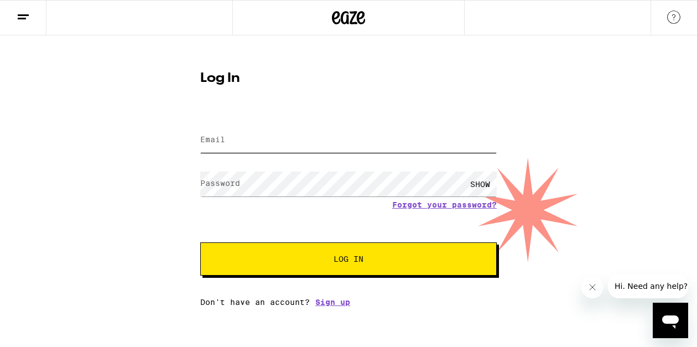
type input "[EMAIL_ADDRESS][DOMAIN_NAME]"
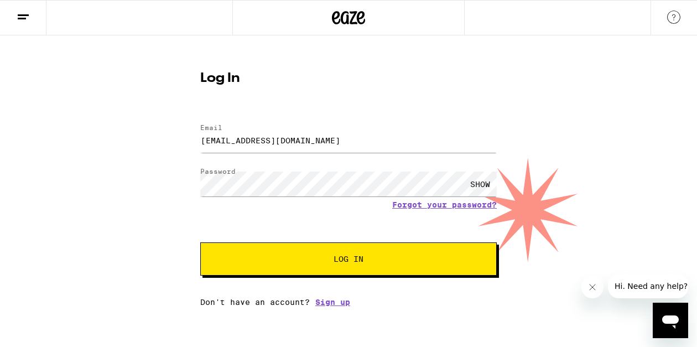
click at [317, 267] on button "Log In" at bounding box center [348, 258] width 296 height 33
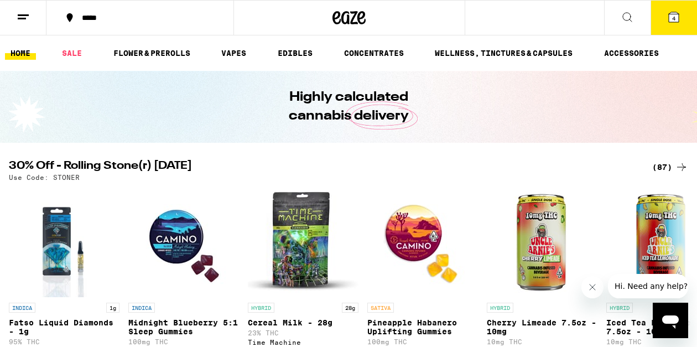
click at [677, 17] on icon at bounding box center [673, 17] width 10 height 10
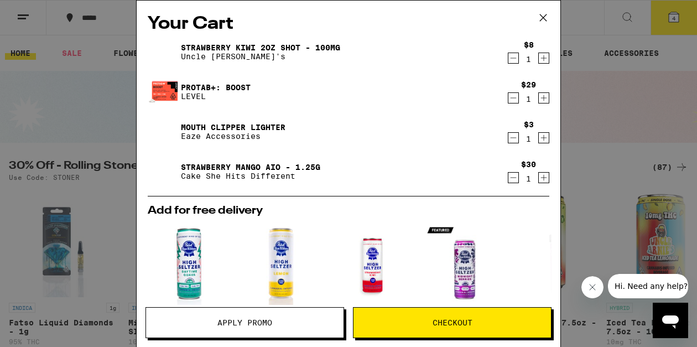
click at [511, 178] on icon "Decrement" at bounding box center [513, 177] width 10 height 13
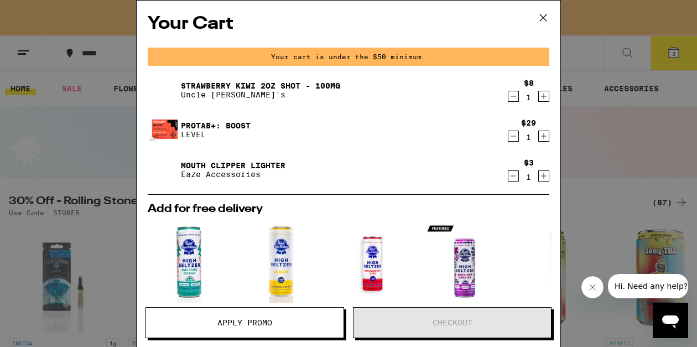
click at [513, 139] on icon "Decrement" at bounding box center [513, 135] width 10 height 13
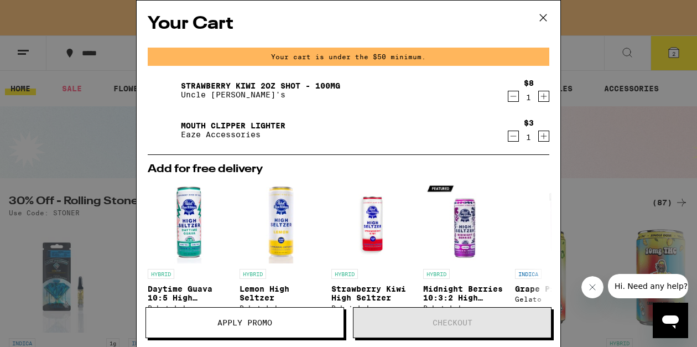
click at [514, 138] on icon "Decrement" at bounding box center [513, 135] width 10 height 13
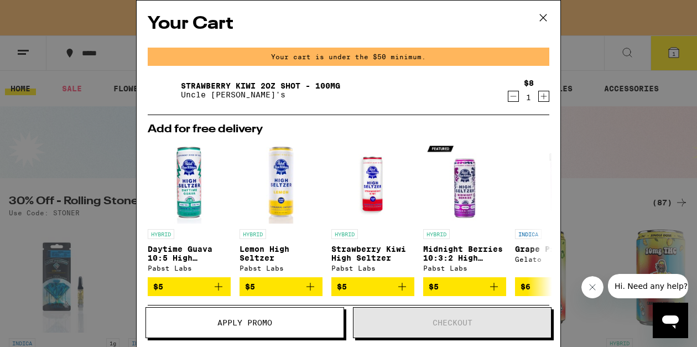
click at [512, 96] on icon "Decrement" at bounding box center [513, 96] width 10 height 13
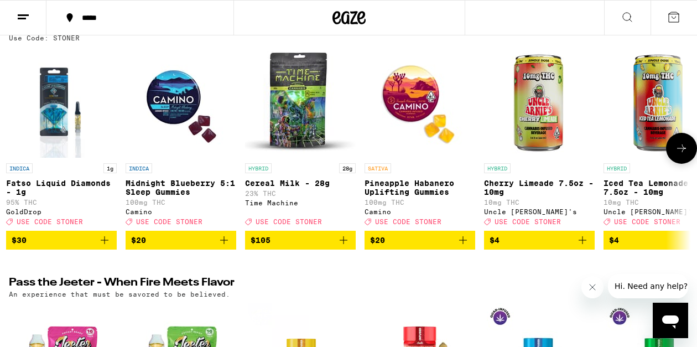
scroll to position [140, 0]
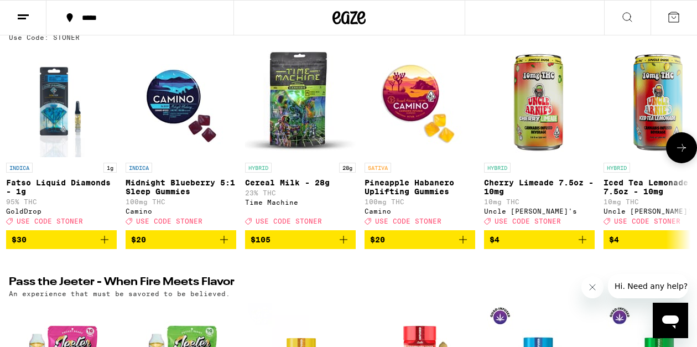
click at [462, 243] on icon "Add to bag" at bounding box center [463, 239] width 8 height 8
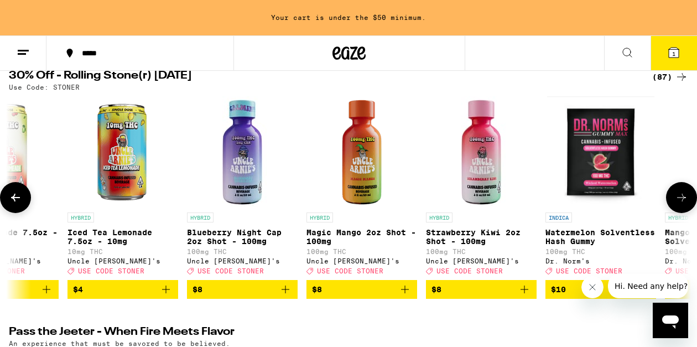
scroll to position [0, 541]
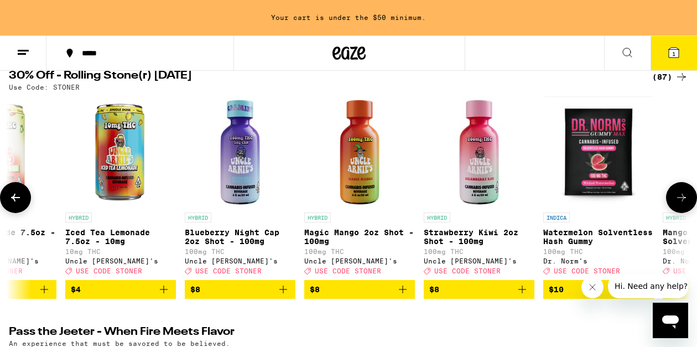
click at [401, 296] on icon "Add to bag" at bounding box center [402, 288] width 13 height 13
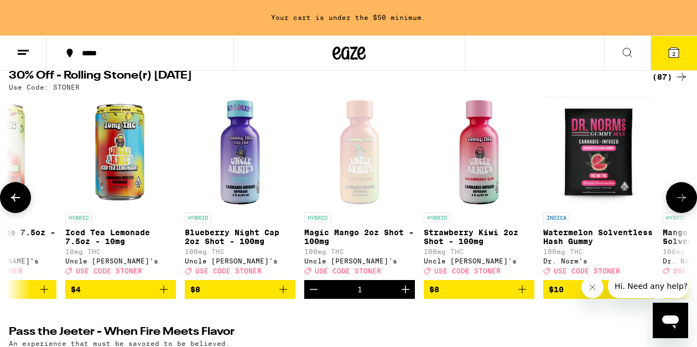
click at [524, 296] on icon "Add to bag" at bounding box center [521, 288] width 13 height 13
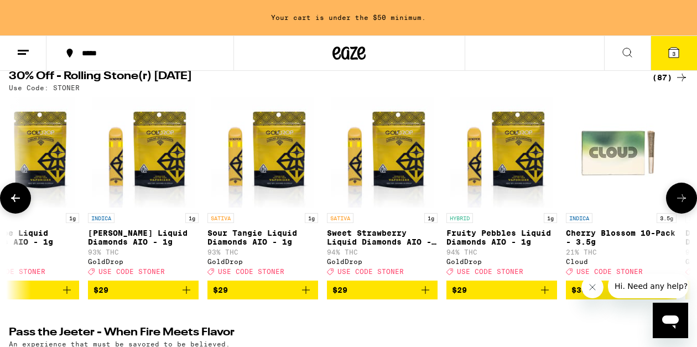
scroll to position [0, 5775]
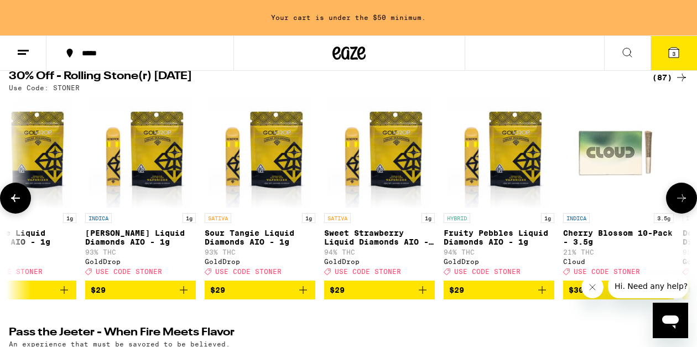
click at [543, 294] on icon "Add to bag" at bounding box center [541, 289] width 13 height 13
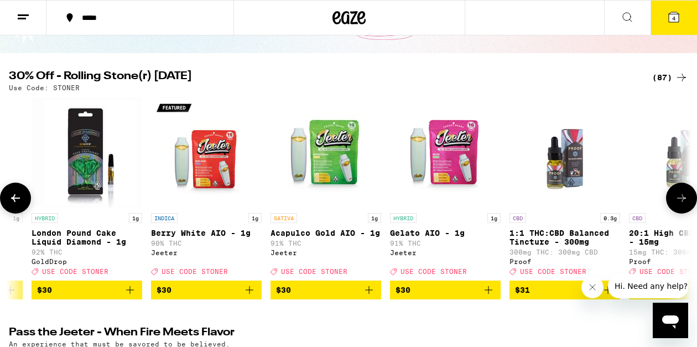
scroll to position [0, 6546]
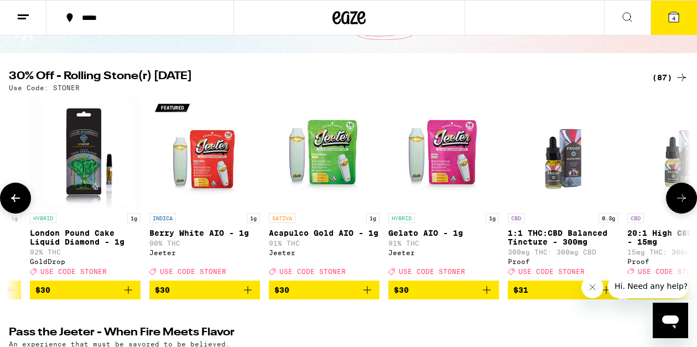
click at [485, 296] on icon "Add to bag" at bounding box center [486, 289] width 13 height 13
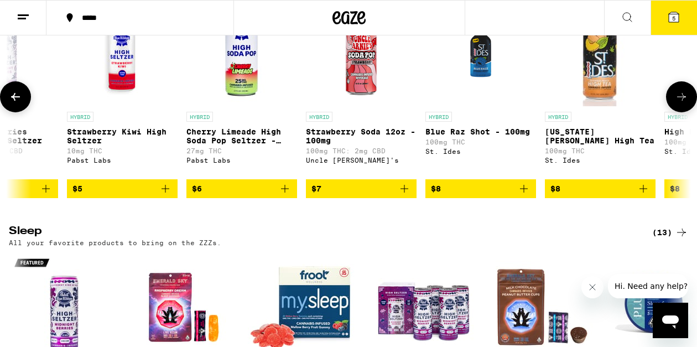
scroll to position [0, 660]
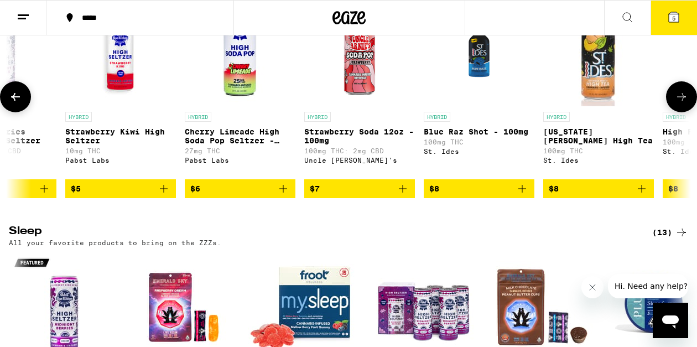
click at [403, 192] on icon "Add to bag" at bounding box center [403, 189] width 8 height 8
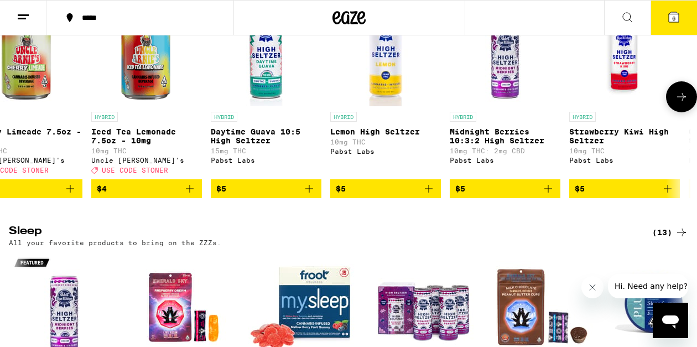
scroll to position [0, 0]
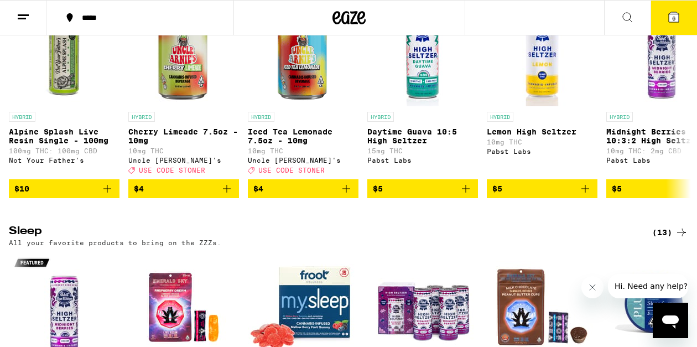
click at [676, 18] on icon at bounding box center [673, 17] width 10 height 10
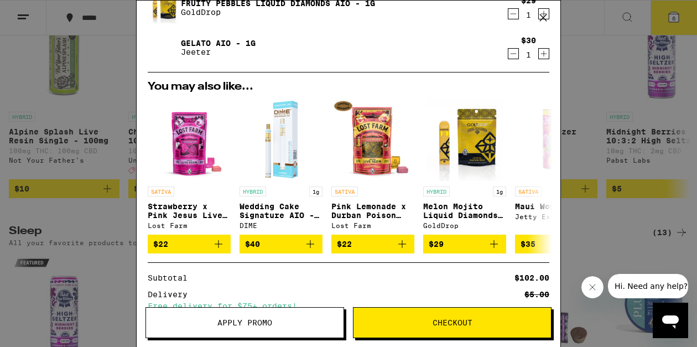
scroll to position [204, 0]
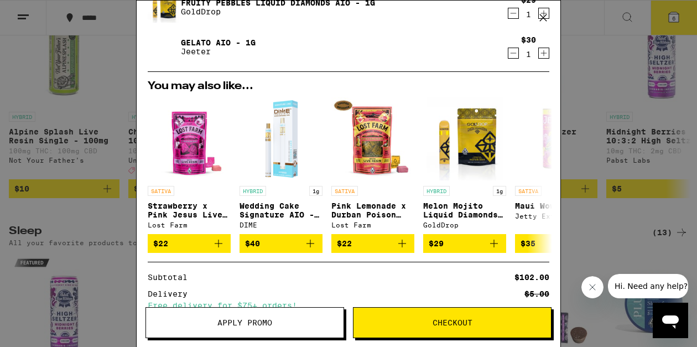
click at [255, 316] on button "Apply Promo" at bounding box center [244, 322] width 198 height 31
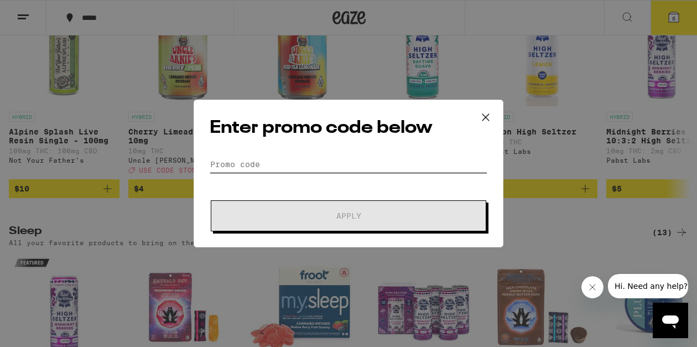
click at [233, 163] on input "Promo Code" at bounding box center [349, 164] width 278 height 17
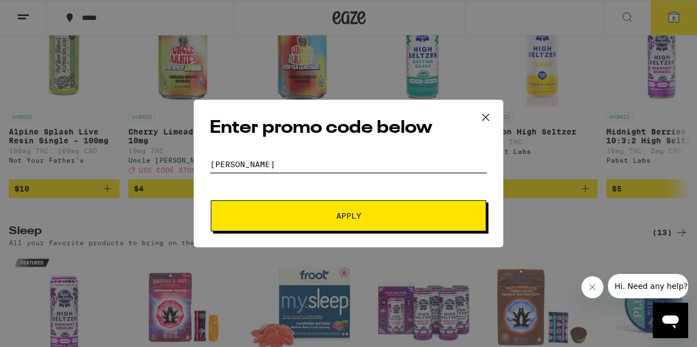
type input "[PERSON_NAME]"
click at [323, 214] on span "Apply" at bounding box center [348, 216] width 199 height 8
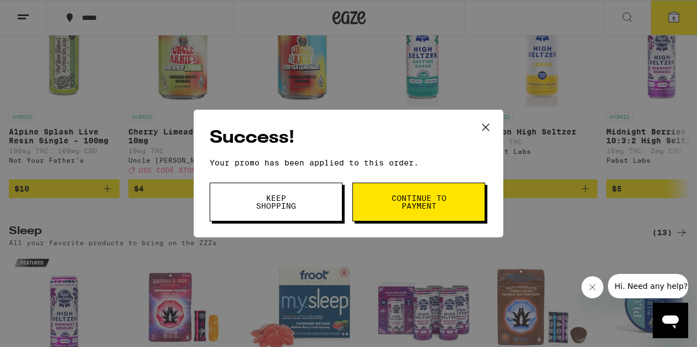
click at [406, 206] on span "Continue to payment" at bounding box center [418, 201] width 56 height 15
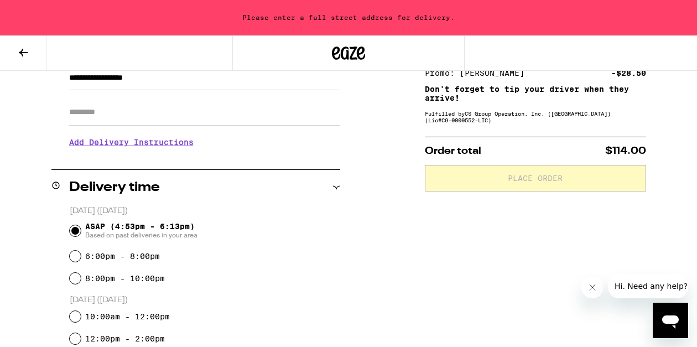
scroll to position [176, 0]
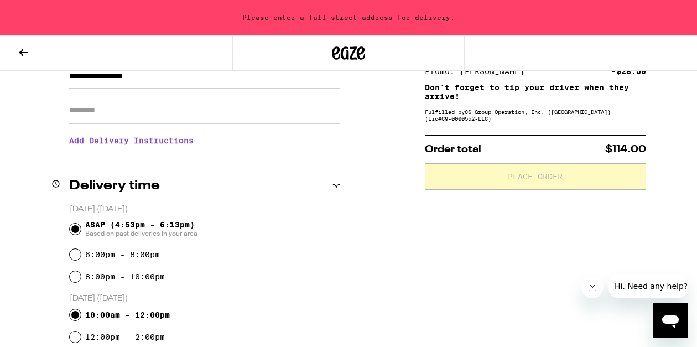
click at [76, 315] on input "10:00am - 12:00pm" at bounding box center [75, 314] width 11 height 11
radio input "true"
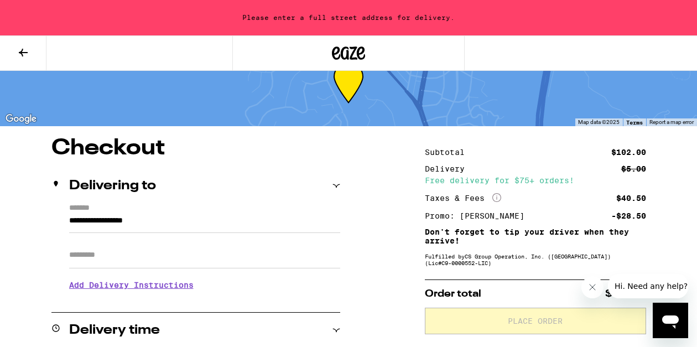
scroll to position [0, 0]
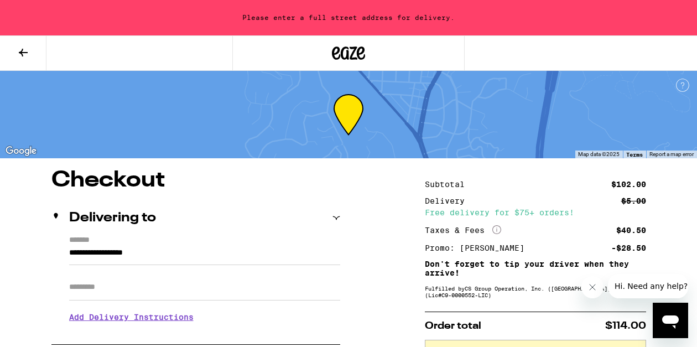
click at [337, 216] on icon at bounding box center [335, 217] width 7 height 3
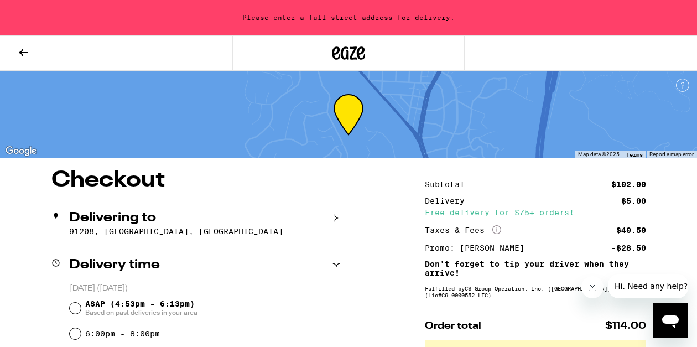
scroll to position [44, 0]
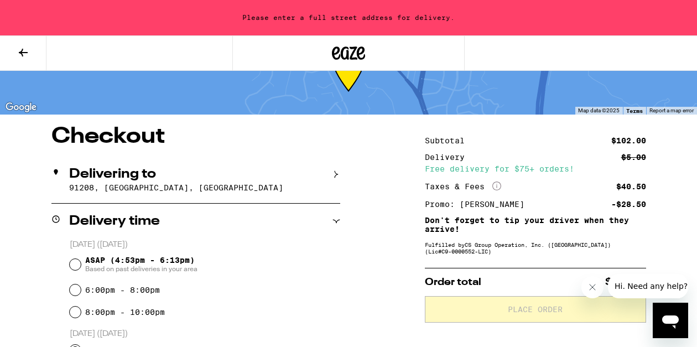
click at [113, 175] on h2 "Delivering to" at bounding box center [112, 173] width 87 height 13
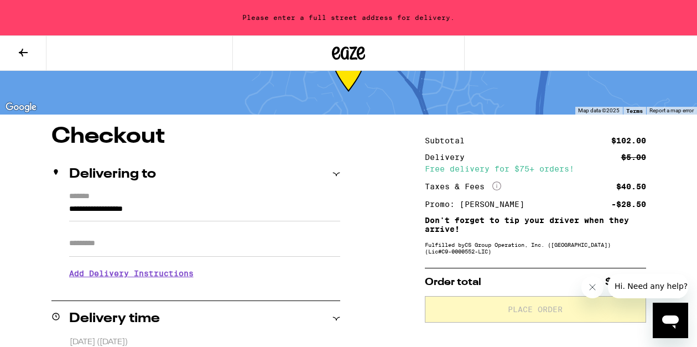
click at [117, 199] on label "*******" at bounding box center [204, 197] width 271 height 11
click at [117, 202] on input "**********" at bounding box center [204, 211] width 271 height 19
click at [185, 198] on label "*******" at bounding box center [204, 197] width 271 height 11
click at [185, 202] on input "**********" at bounding box center [204, 211] width 271 height 19
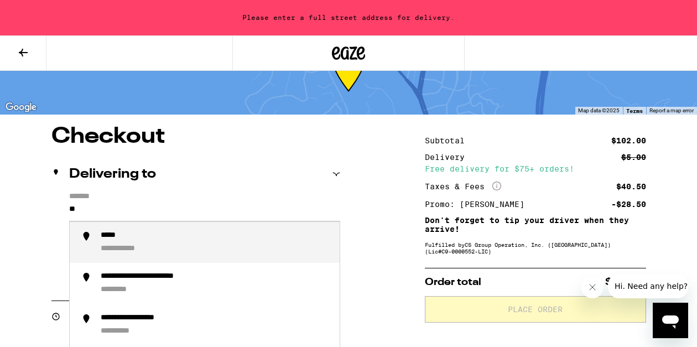
type input "*"
click at [198, 236] on div "**********" at bounding box center [158, 236] width 115 height 11
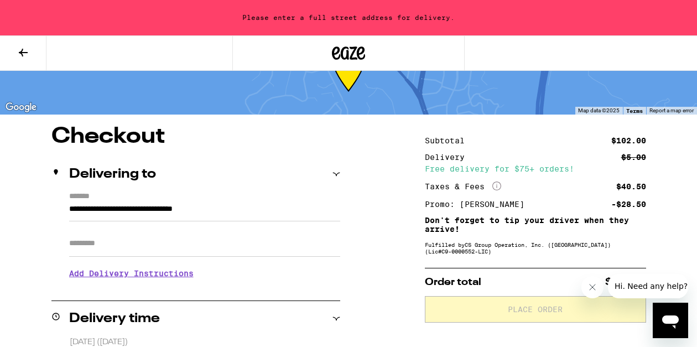
type input "**********"
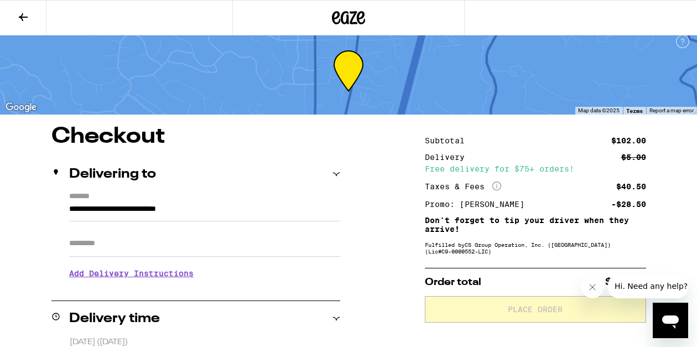
scroll to position [25, 0]
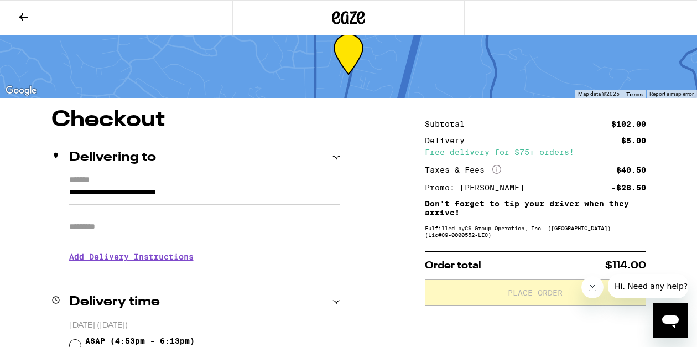
click at [141, 263] on h3 "Add Delivery Instructions" at bounding box center [204, 256] width 271 height 25
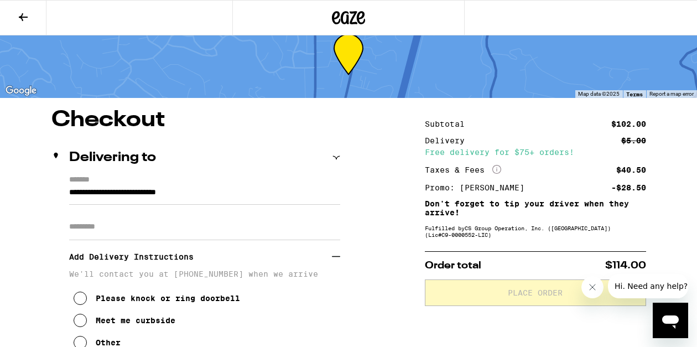
scroll to position [47, 0]
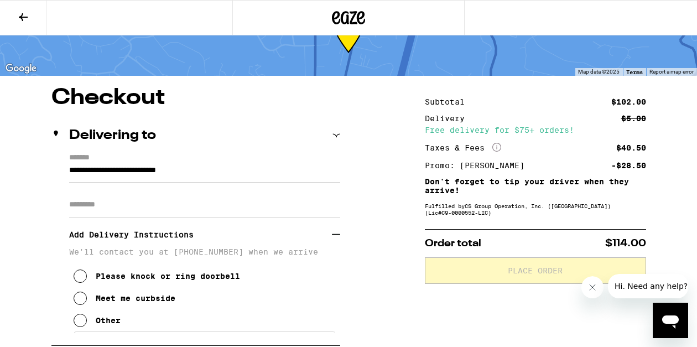
click at [80, 301] on icon at bounding box center [80, 297] width 13 height 13
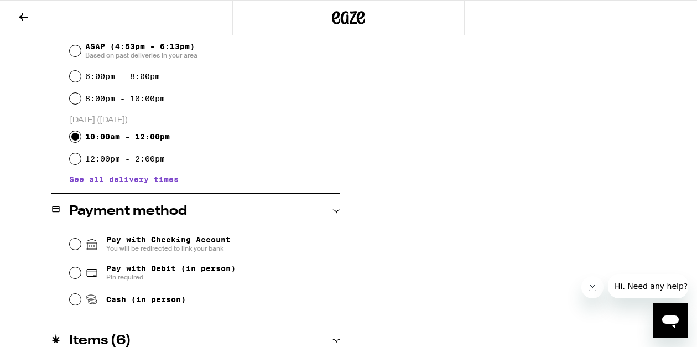
scroll to position [403, 0]
click at [74, 273] on input "Pay with Debit (in person) Pin required" at bounding box center [75, 271] width 11 height 11
radio input "true"
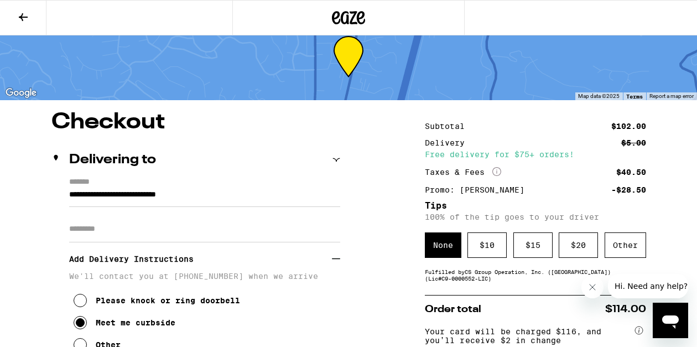
scroll to position [23, 0]
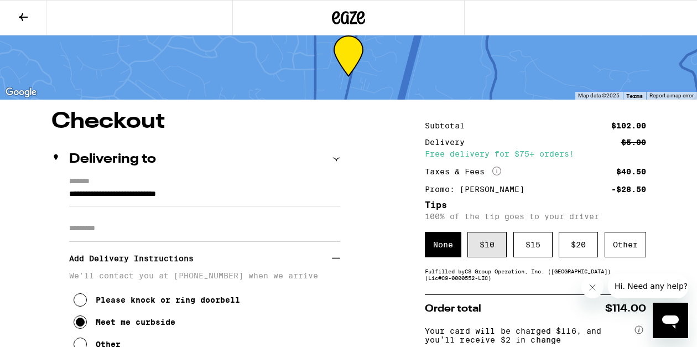
click at [491, 249] on div "$ 10" at bounding box center [486, 244] width 39 height 25
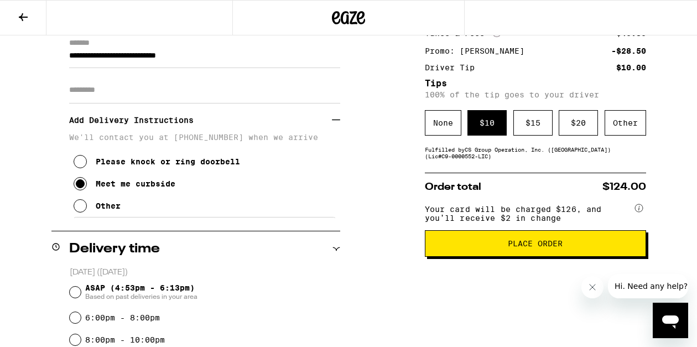
scroll to position [167, 0]
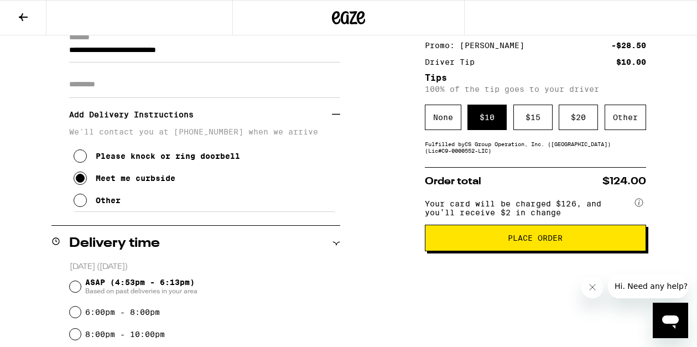
click at [537, 249] on button "Place Order" at bounding box center [535, 237] width 221 height 27
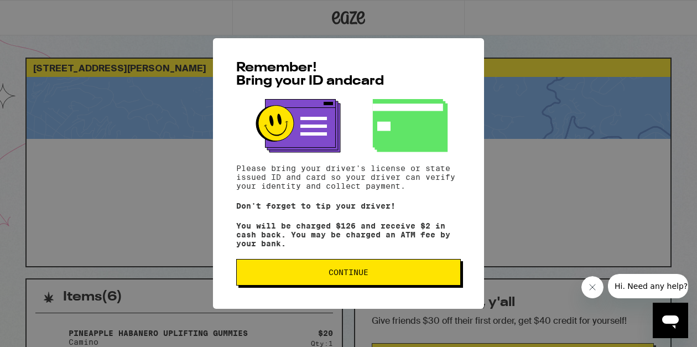
click at [383, 276] on span "Continue" at bounding box center [348, 272] width 206 height 8
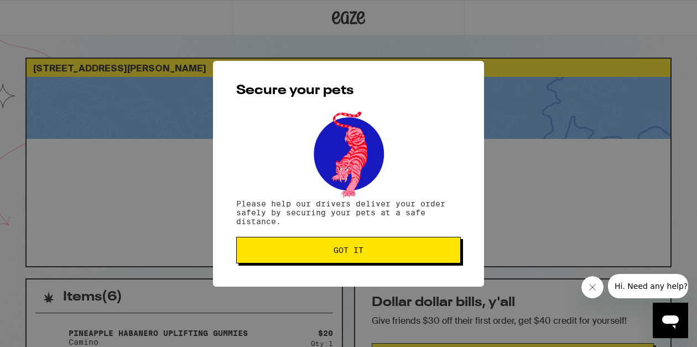
click at [364, 259] on button "Got it" at bounding box center [348, 250] width 224 height 27
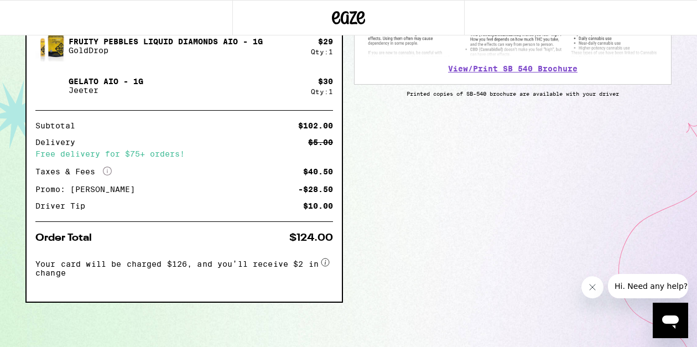
scroll to position [453, 0]
